Goal: Find specific page/section: Find specific page/section

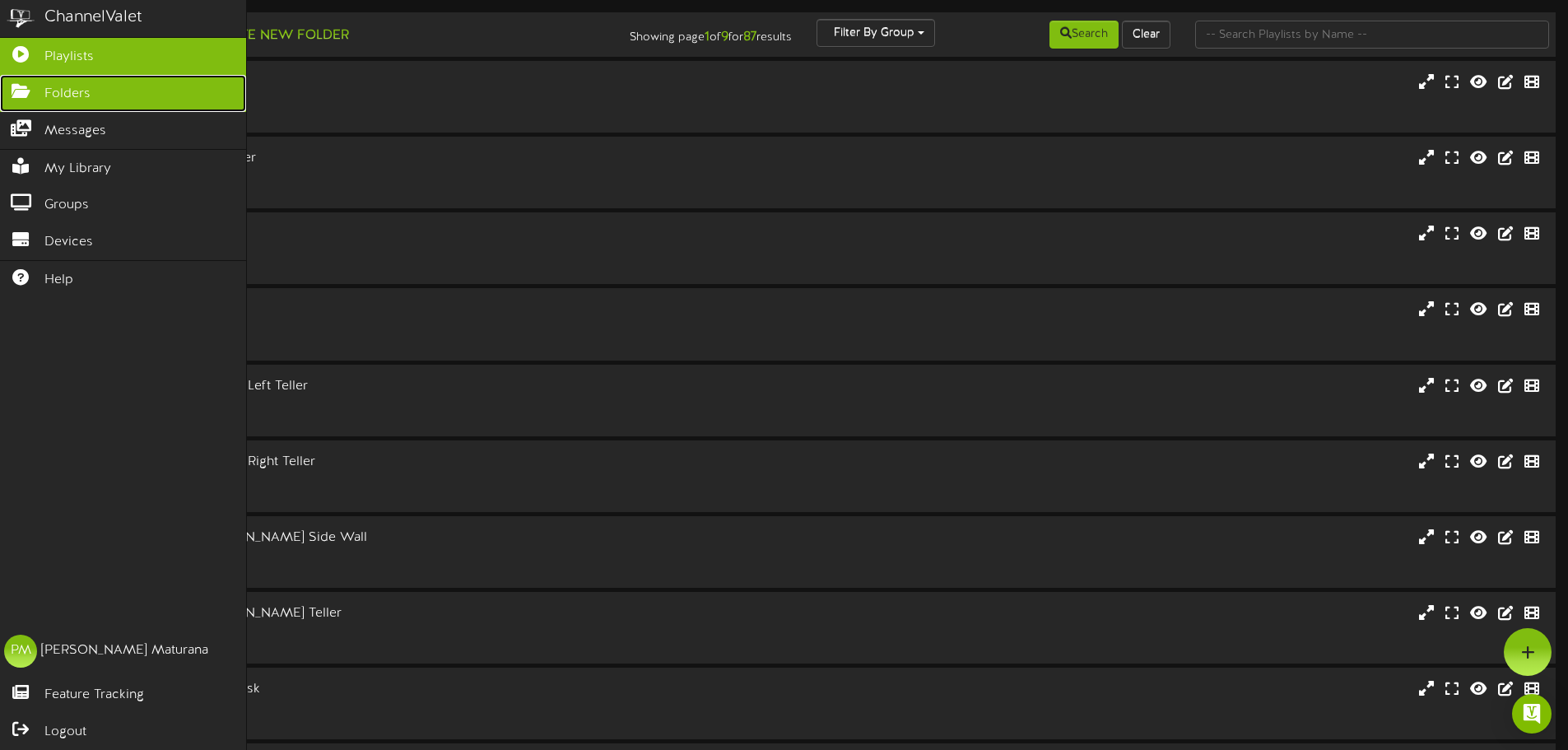
click at [71, 90] on span "Folders" at bounding box center [68, 94] width 46 height 19
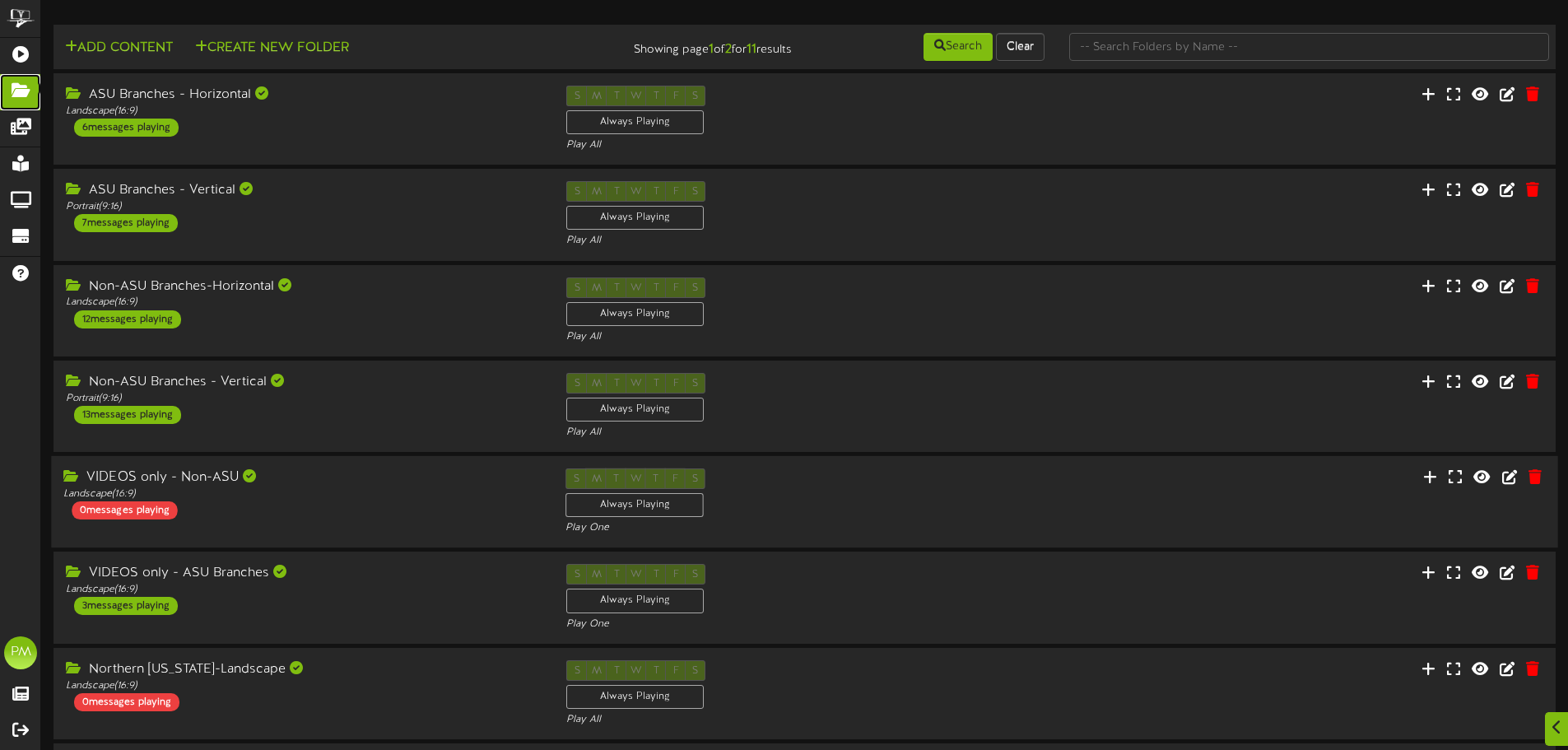
scroll to position [344, 0]
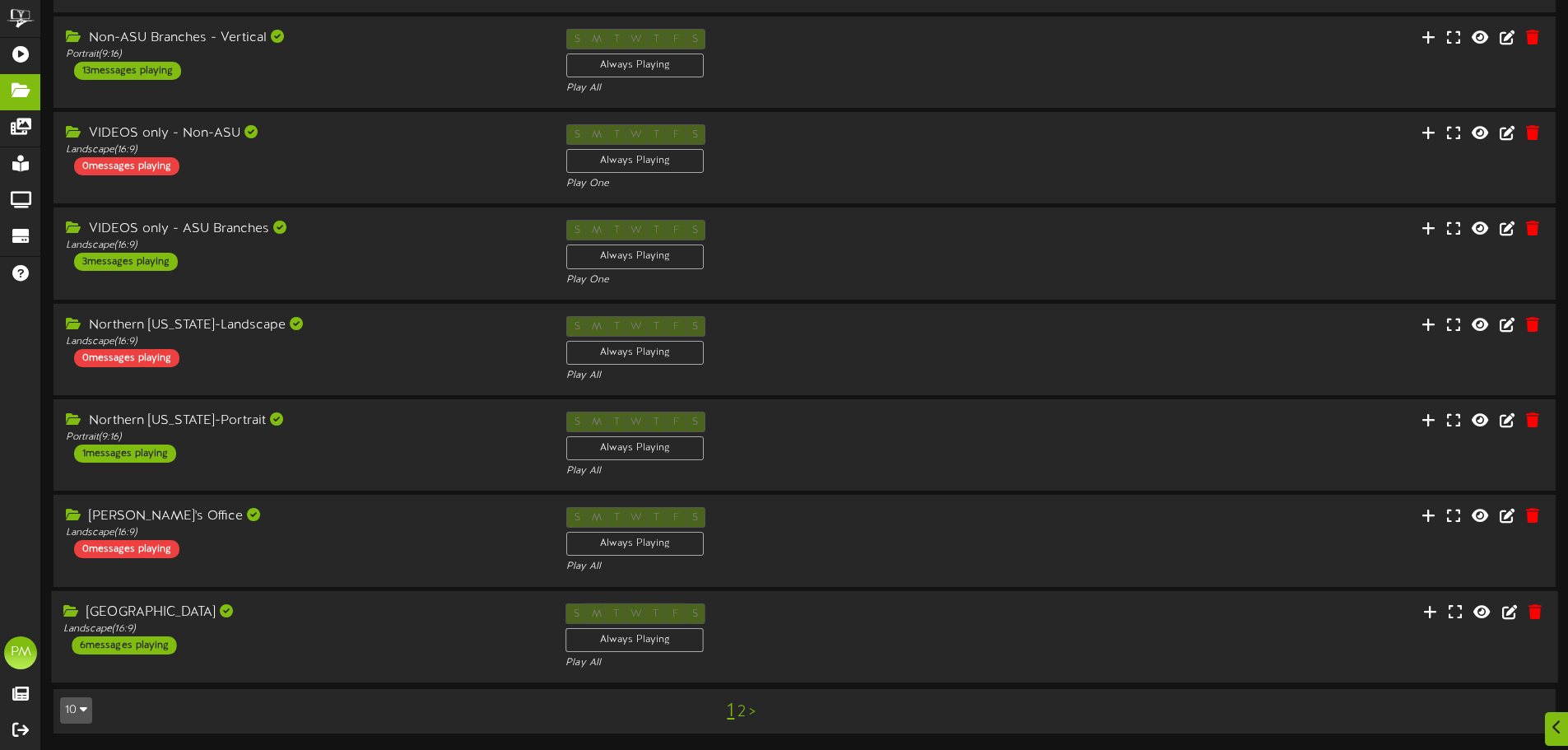
click at [394, 607] on div "[GEOGRAPHIC_DATA]" at bounding box center [302, 611] width 478 height 19
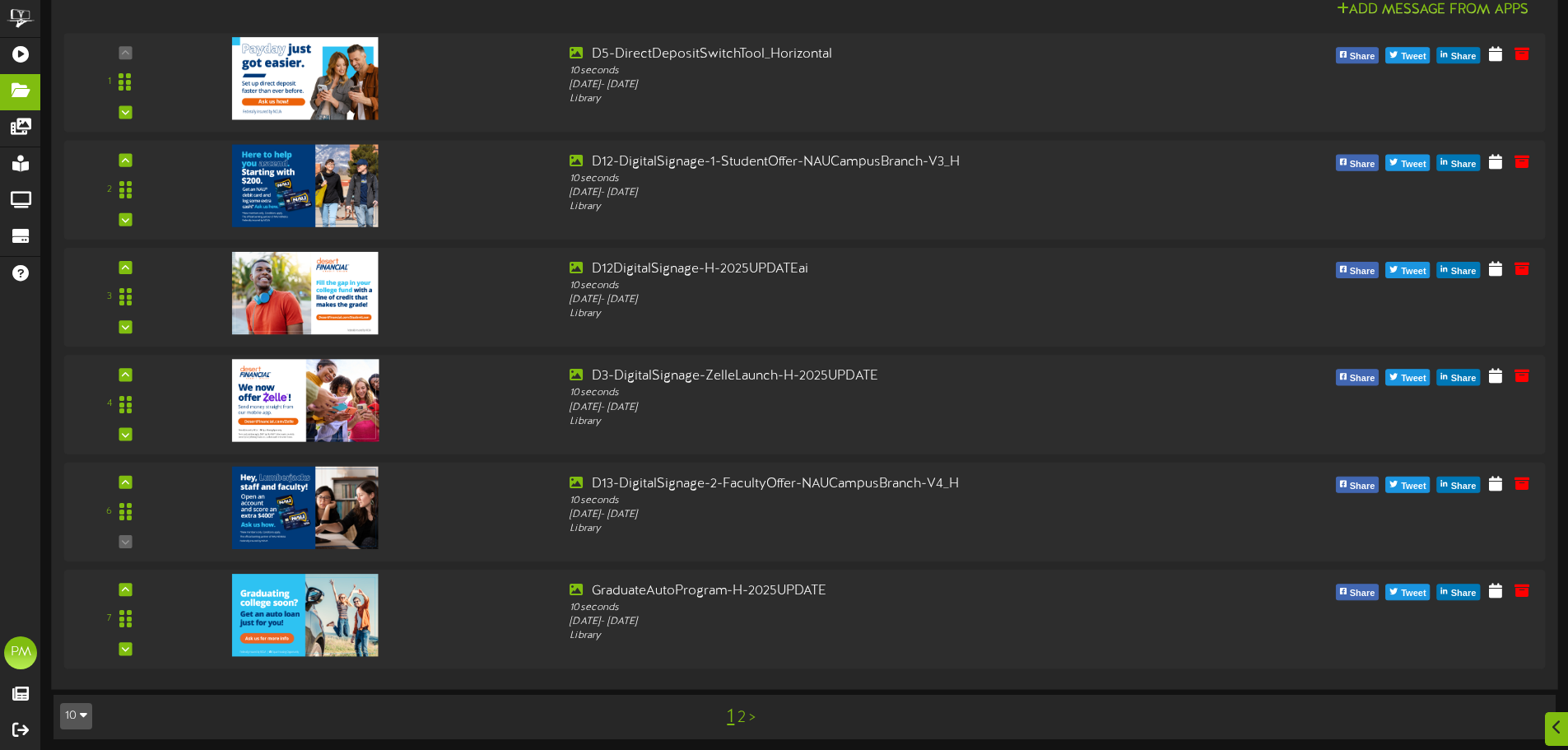
scroll to position [1089, 0]
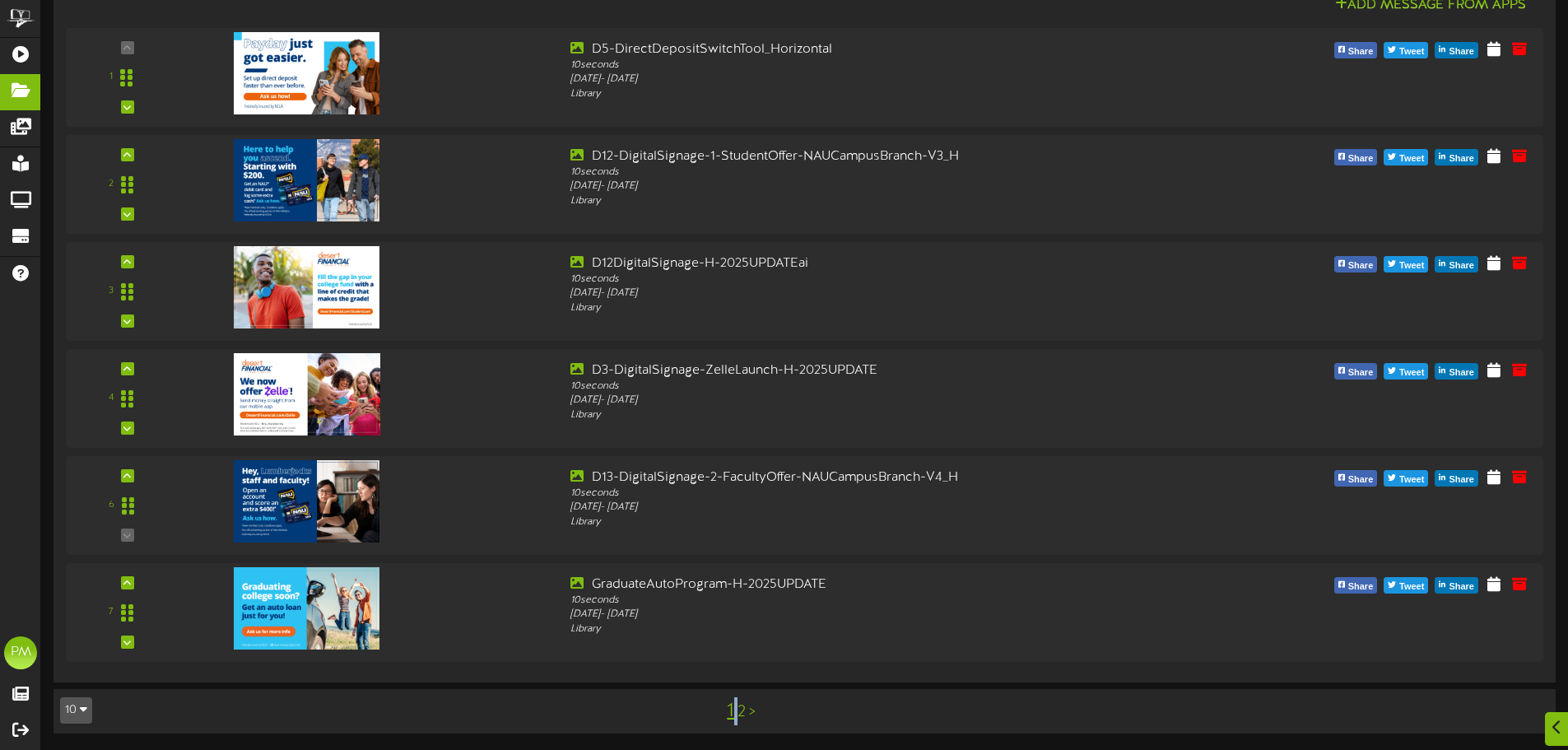
click at [738, 719] on div "1 2 >" at bounding box center [741, 711] width 379 height 31
click at [745, 717] on link "2" at bounding box center [742, 712] width 8 height 18
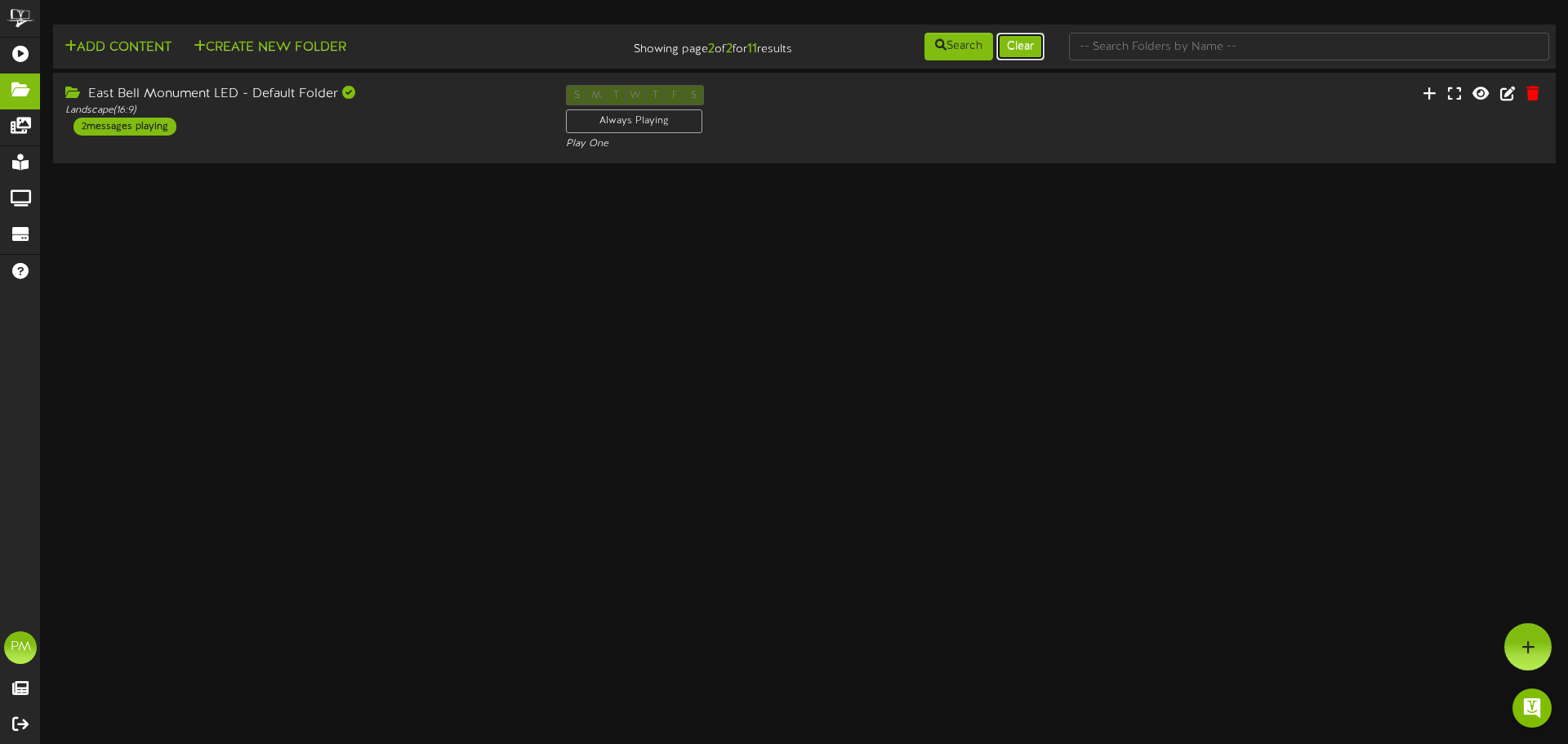
click at [1026, 51] on button "Clear" at bounding box center [1020, 47] width 48 height 28
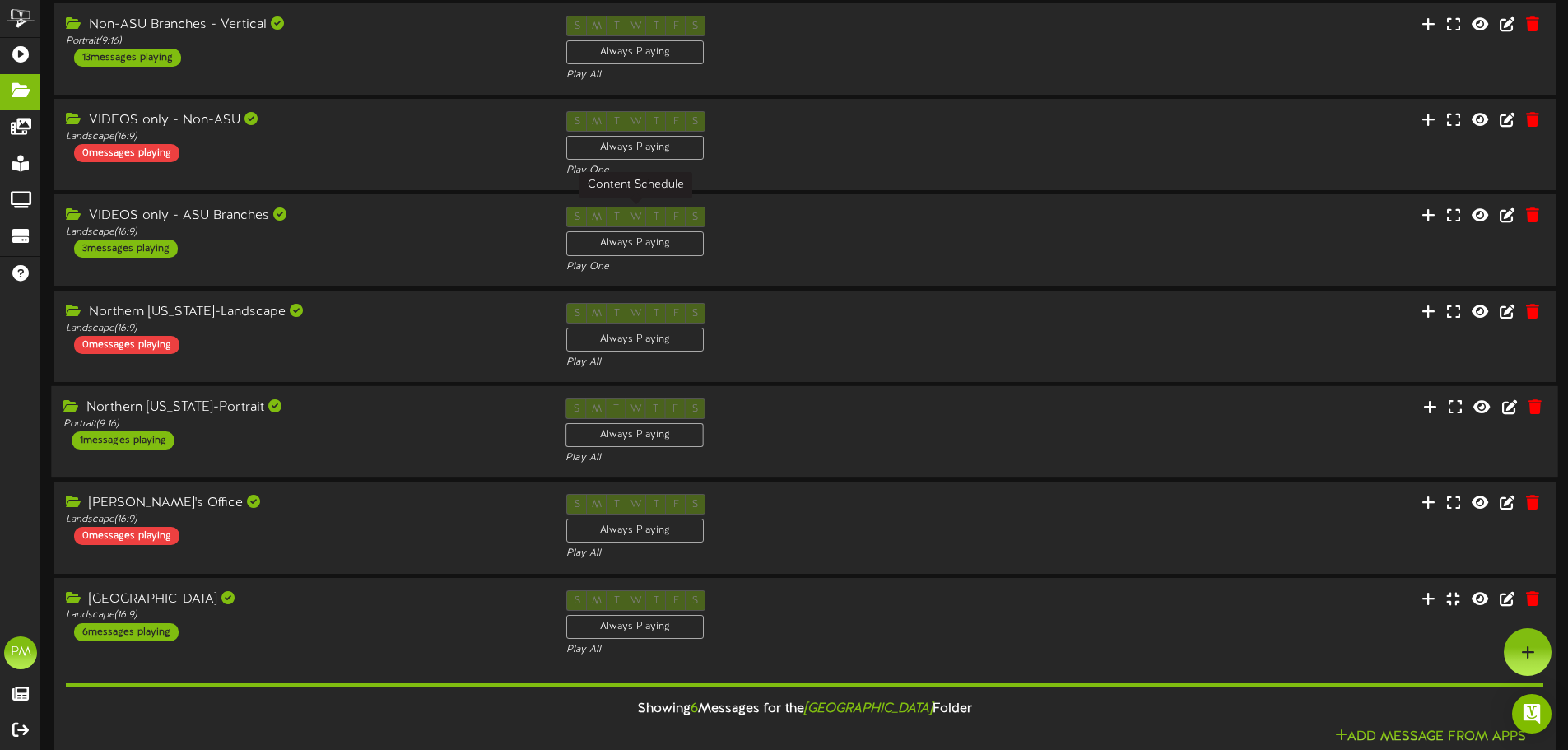
scroll to position [412, 0]
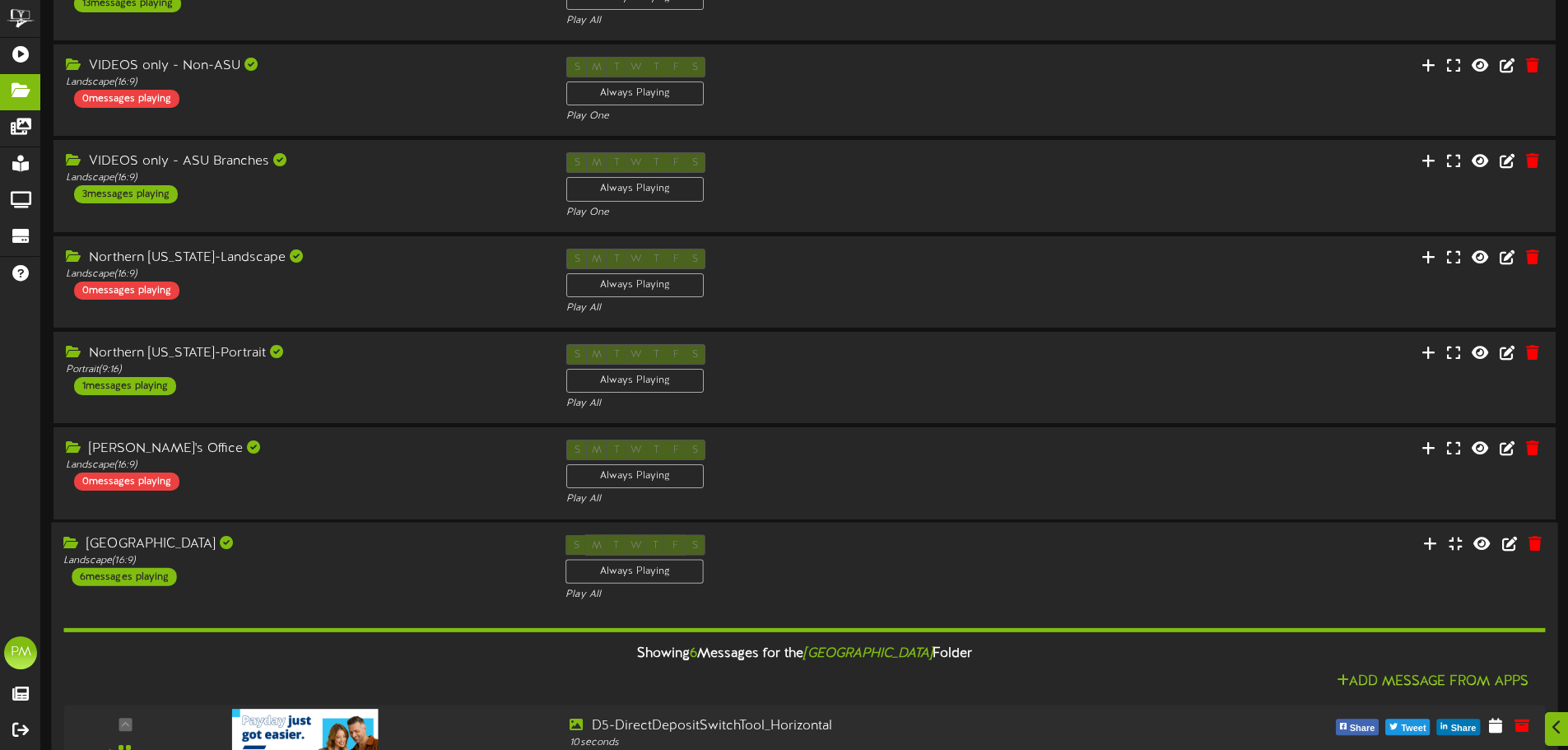
click at [491, 539] on div "NAU Campus Branch" at bounding box center [302, 543] width 478 height 19
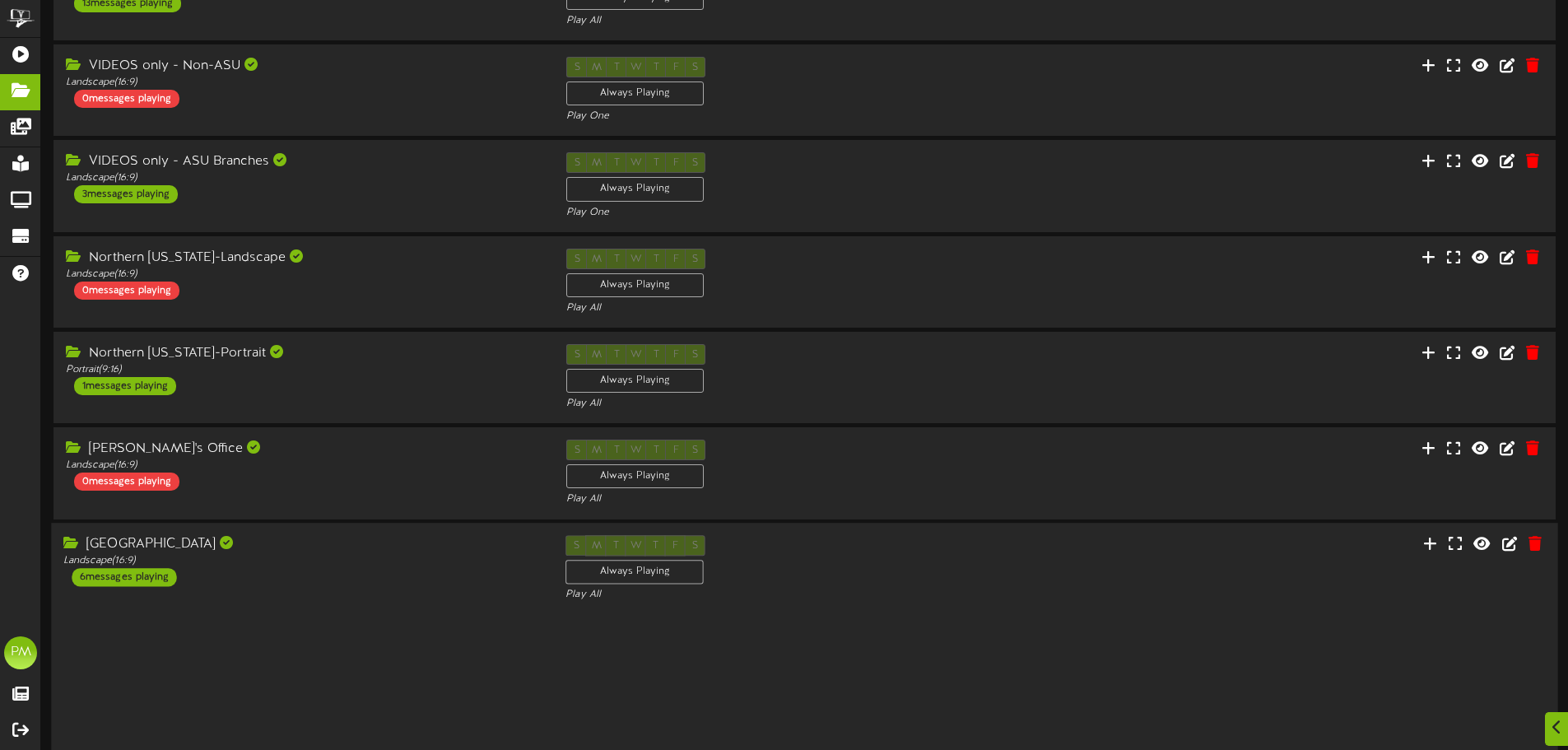
scroll to position [344, 0]
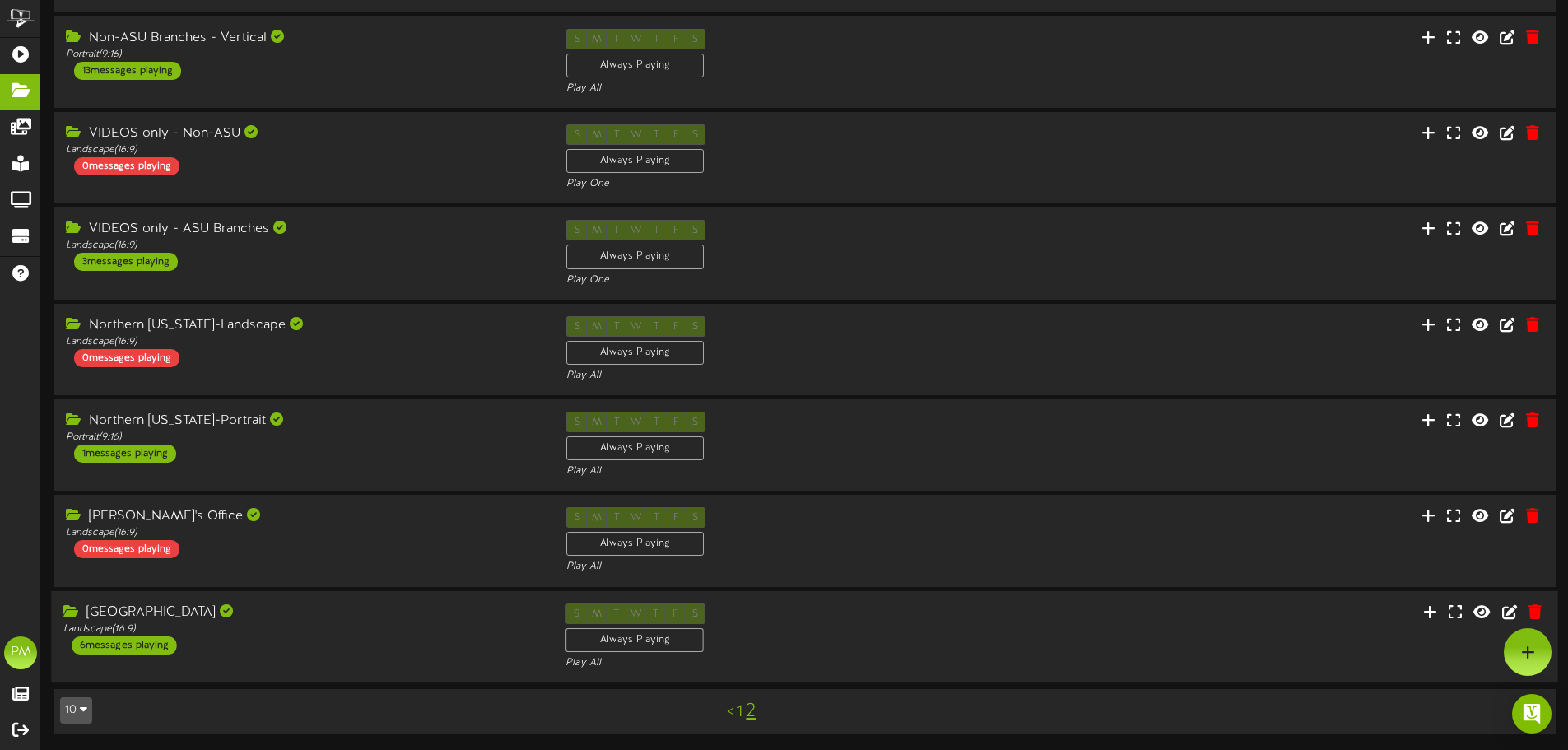
click at [305, 641] on div "NAU Campus Branch Landscape ( 16:9 ) 6 messages playing" at bounding box center [302, 628] width 502 height 51
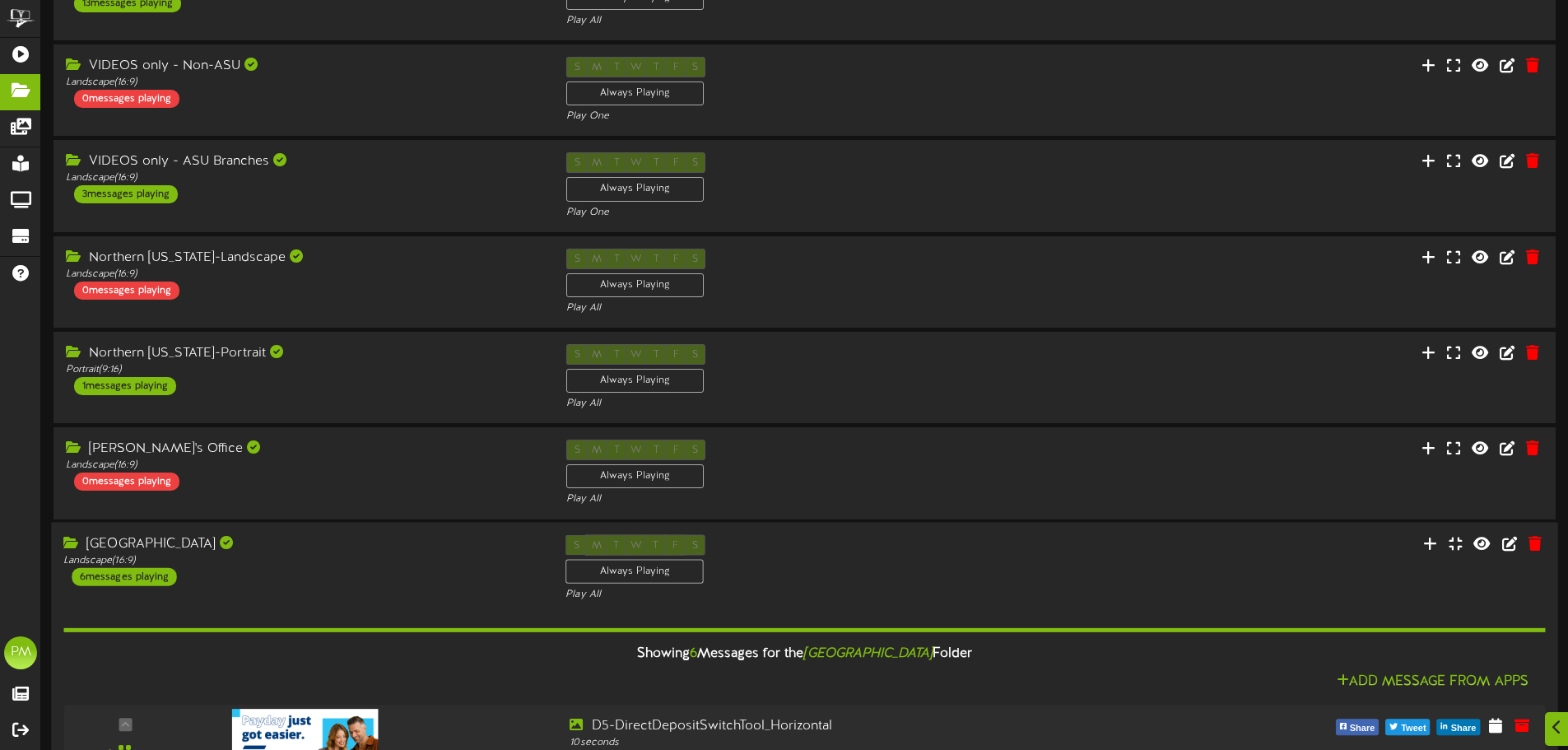
scroll to position [741, 0]
